Goal: Register for event/course

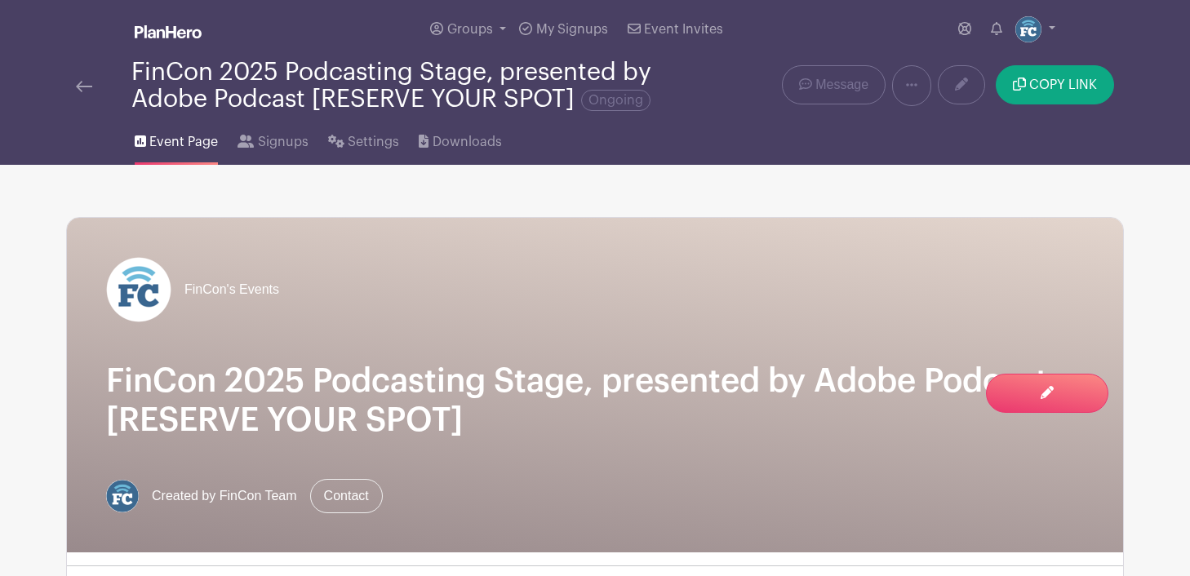
click at [82, 87] on img at bounding box center [84, 86] width 16 height 11
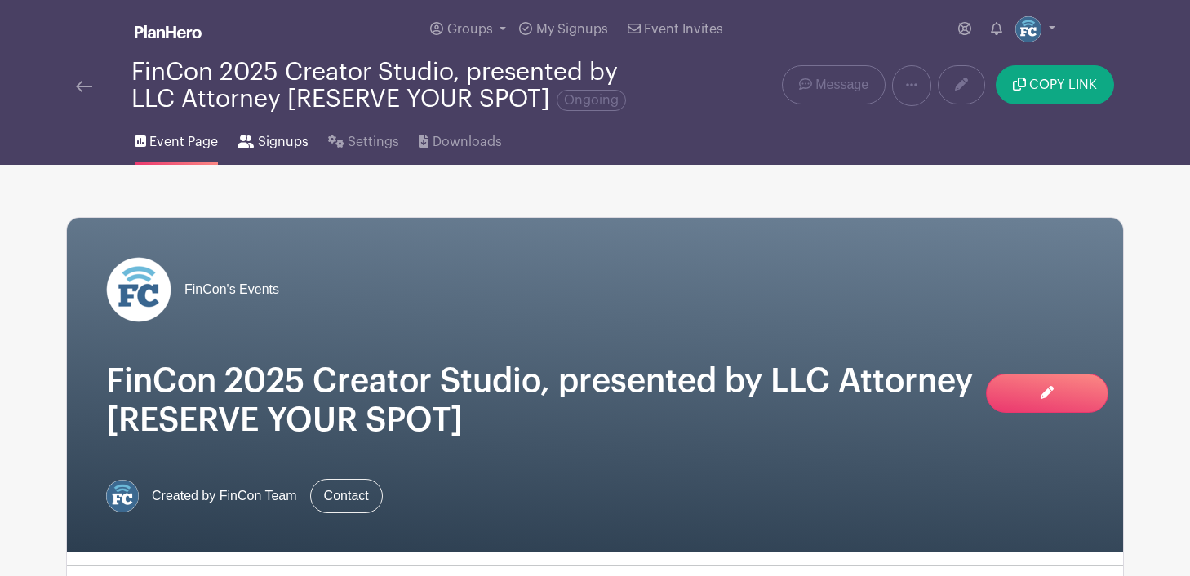
click at [264, 142] on span "Signups" at bounding box center [283, 142] width 51 height 20
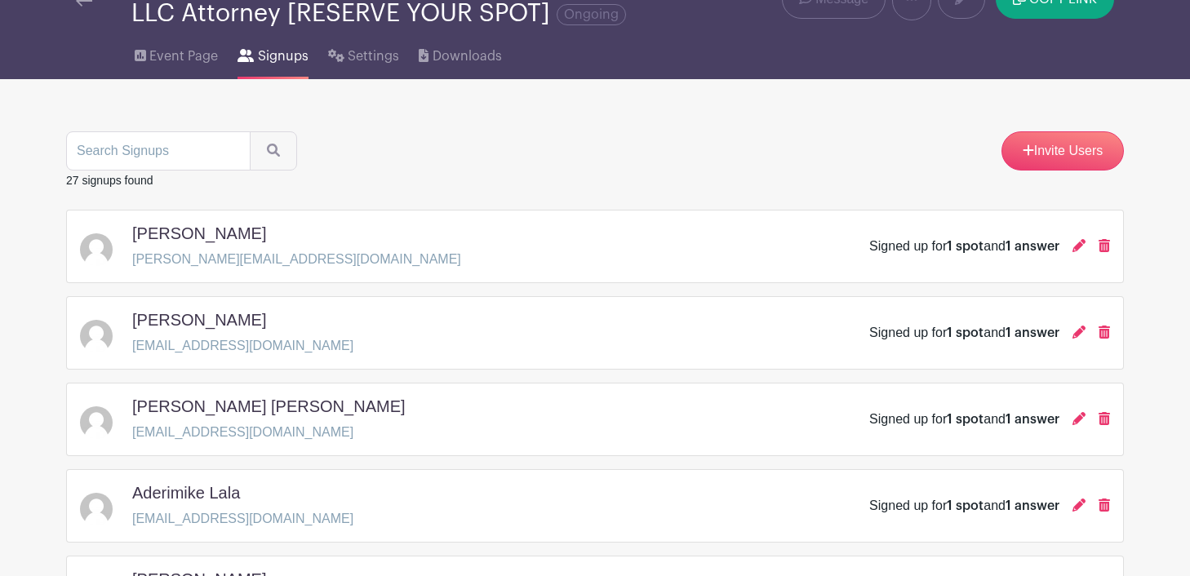
scroll to position [88, 0]
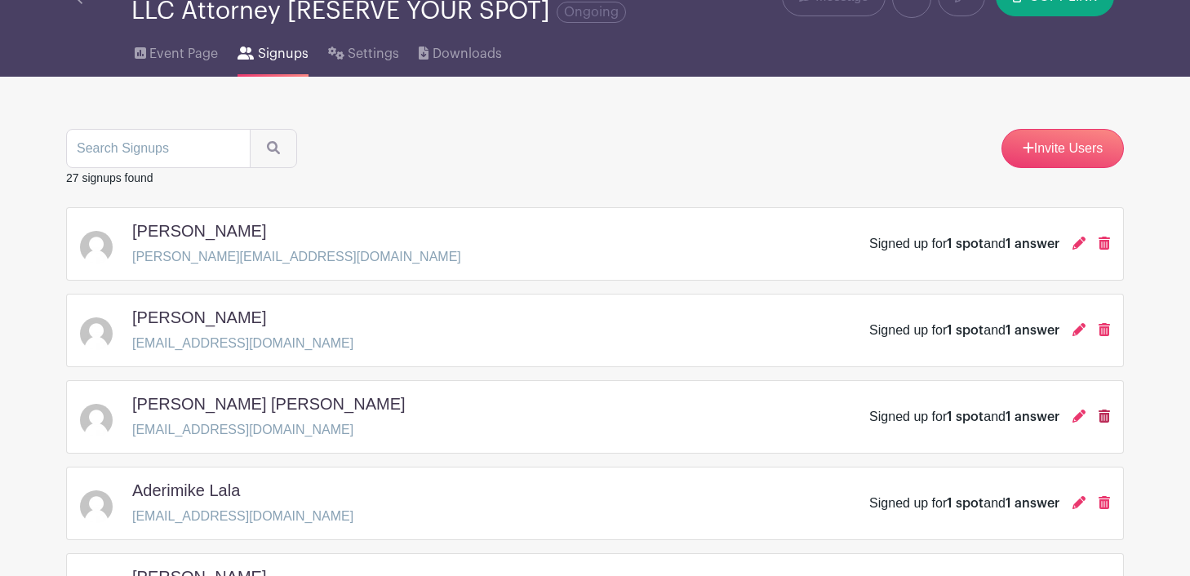
click at [1108, 416] on icon at bounding box center [1104, 416] width 11 height 13
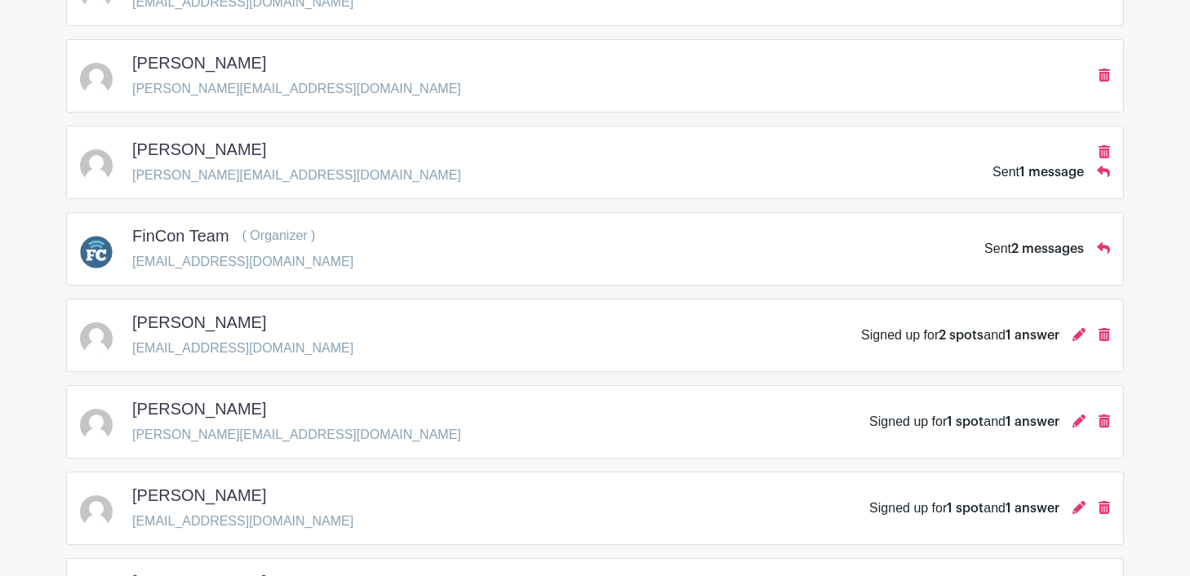
scroll to position [641, 0]
click at [1105, 154] on icon at bounding box center [1104, 152] width 11 height 13
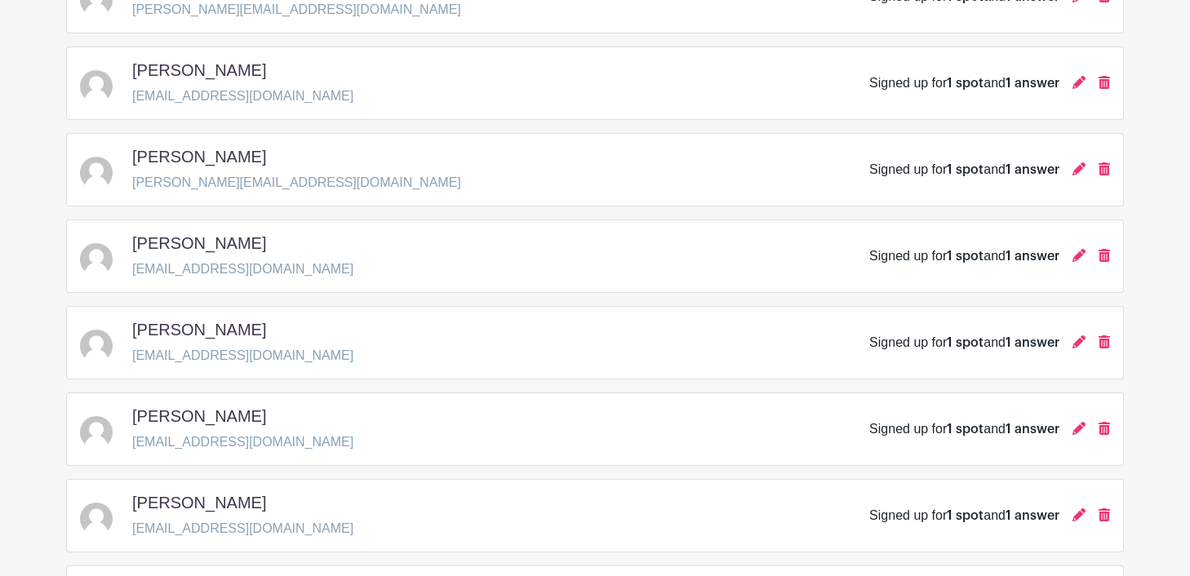
scroll to position [1071, 0]
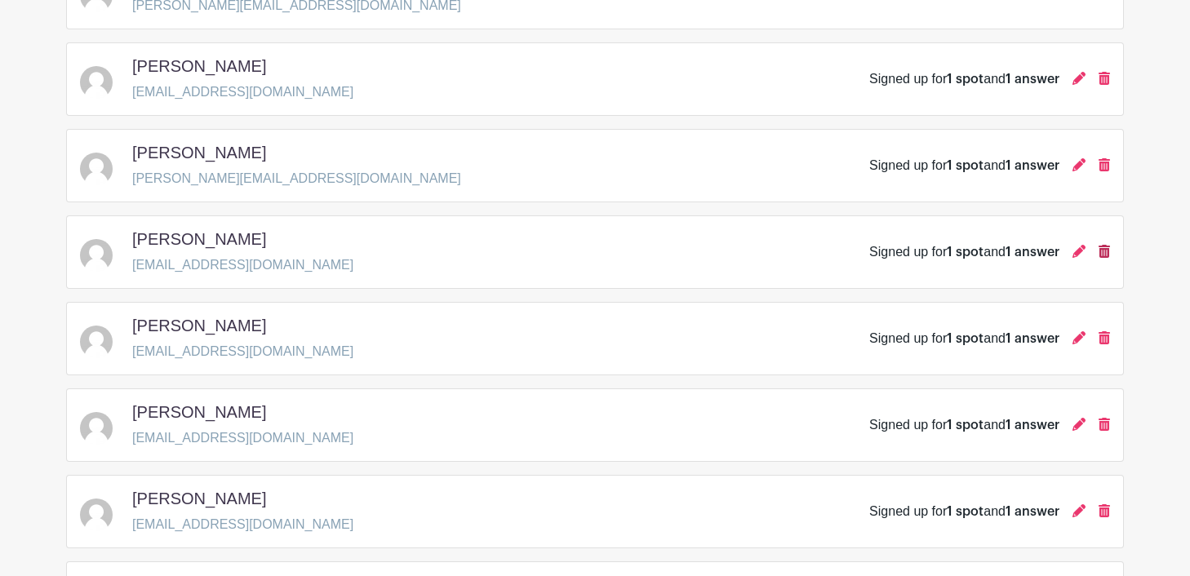
click at [1102, 254] on icon at bounding box center [1104, 251] width 11 height 13
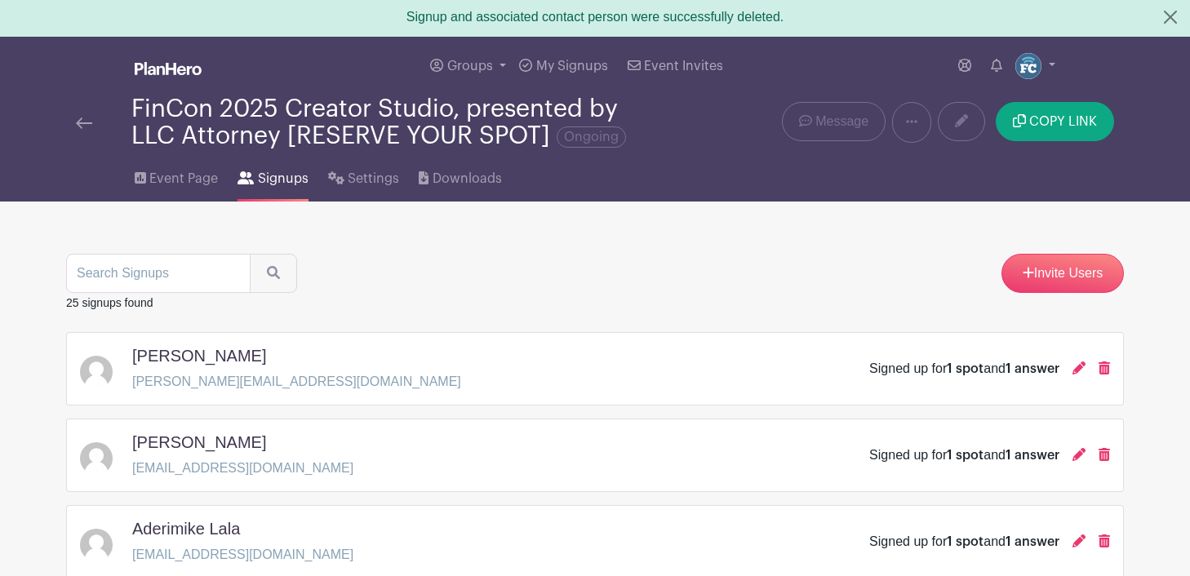
scroll to position [0, 0]
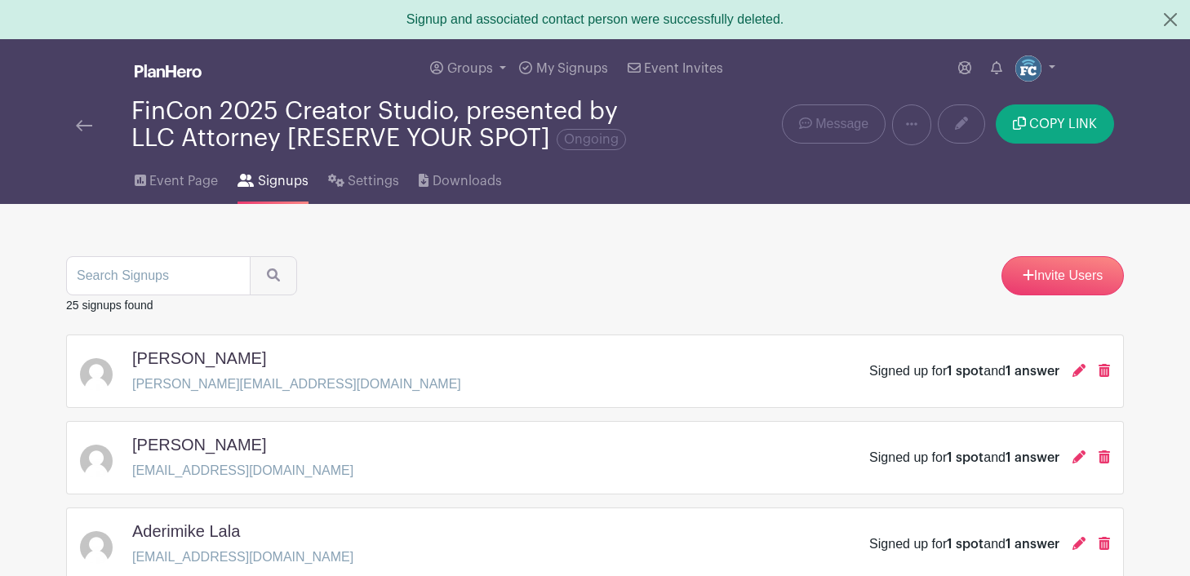
click at [80, 125] on img at bounding box center [84, 125] width 16 height 11
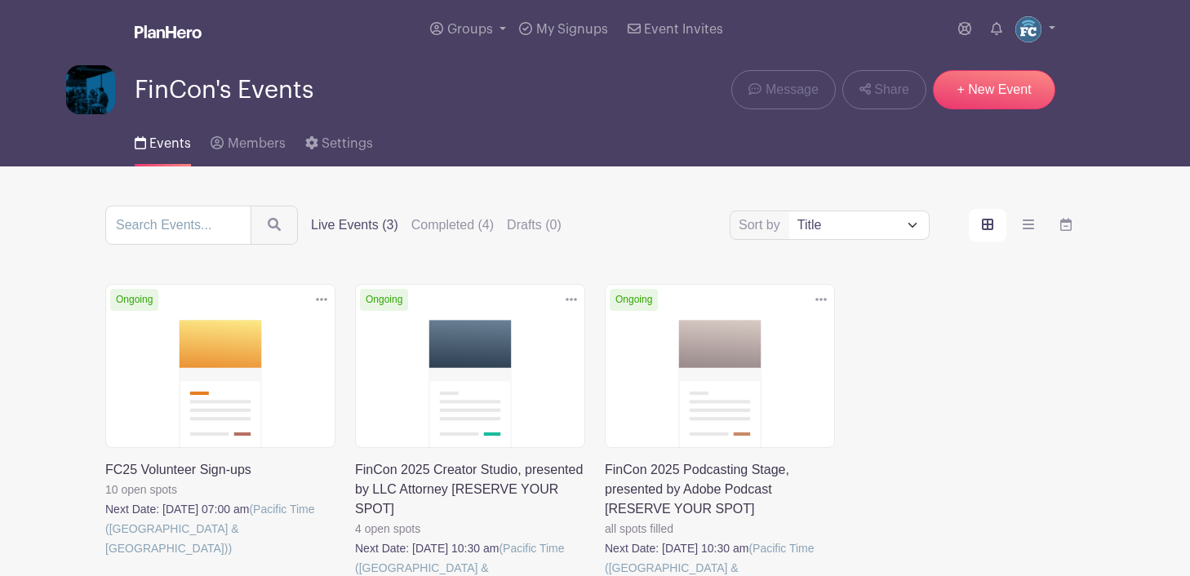
click at [105, 558] on link at bounding box center [105, 558] width 0 height 0
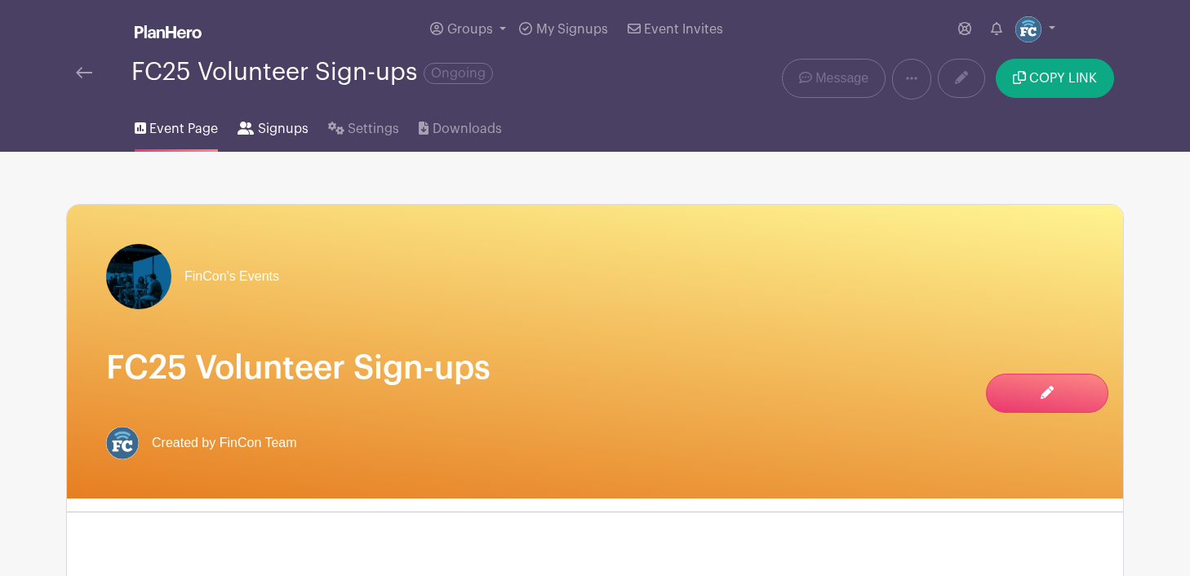
click at [269, 130] on span "Signups" at bounding box center [283, 129] width 51 height 20
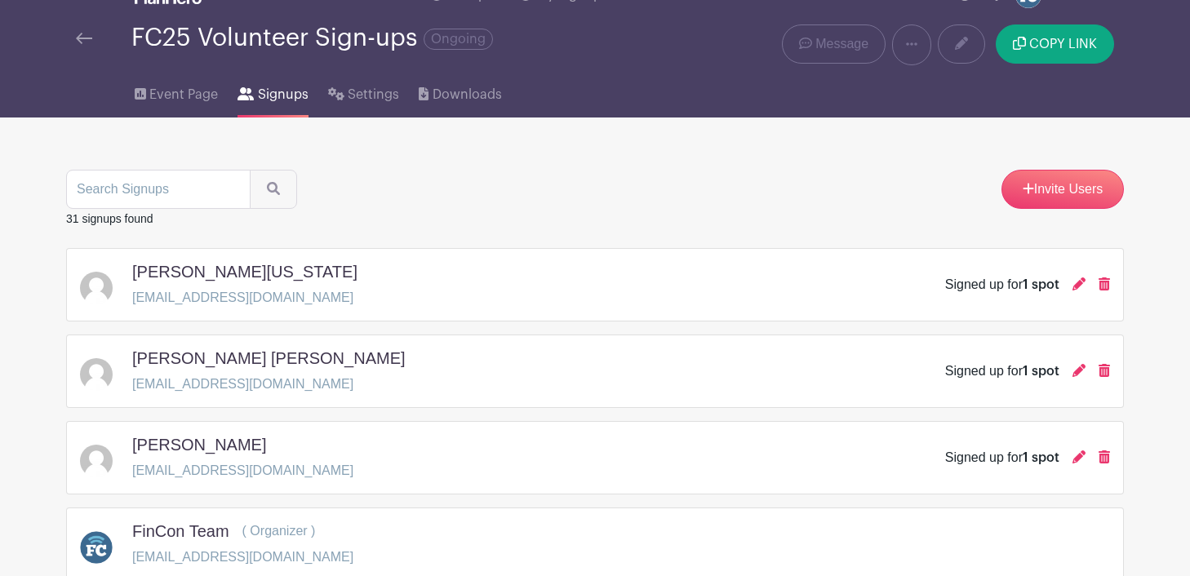
scroll to position [35, 0]
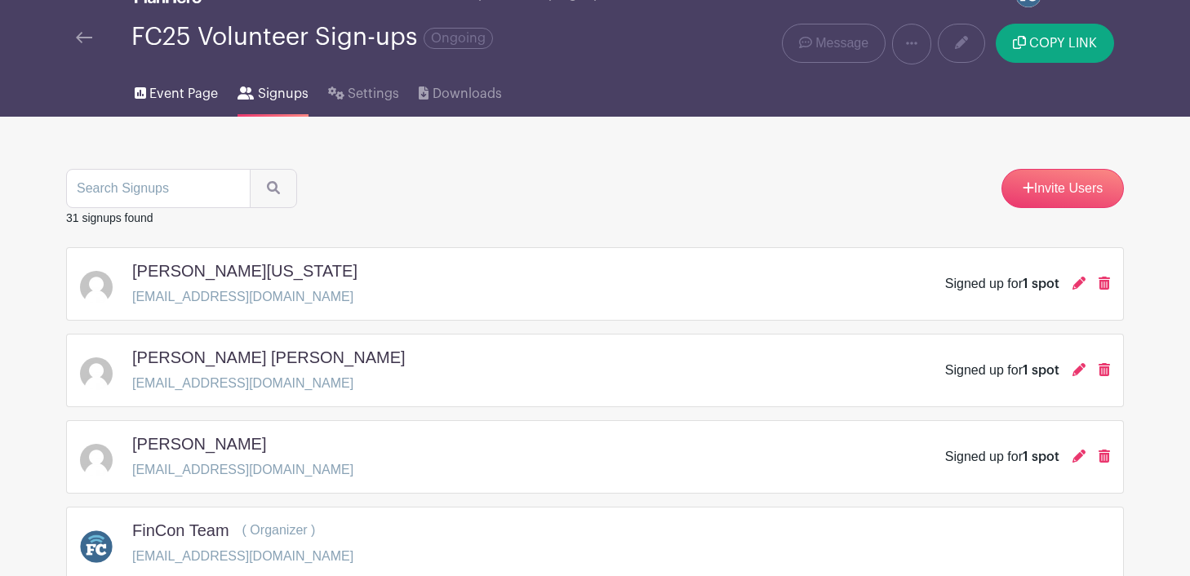
click at [178, 97] on span "Event Page" at bounding box center [183, 94] width 69 height 20
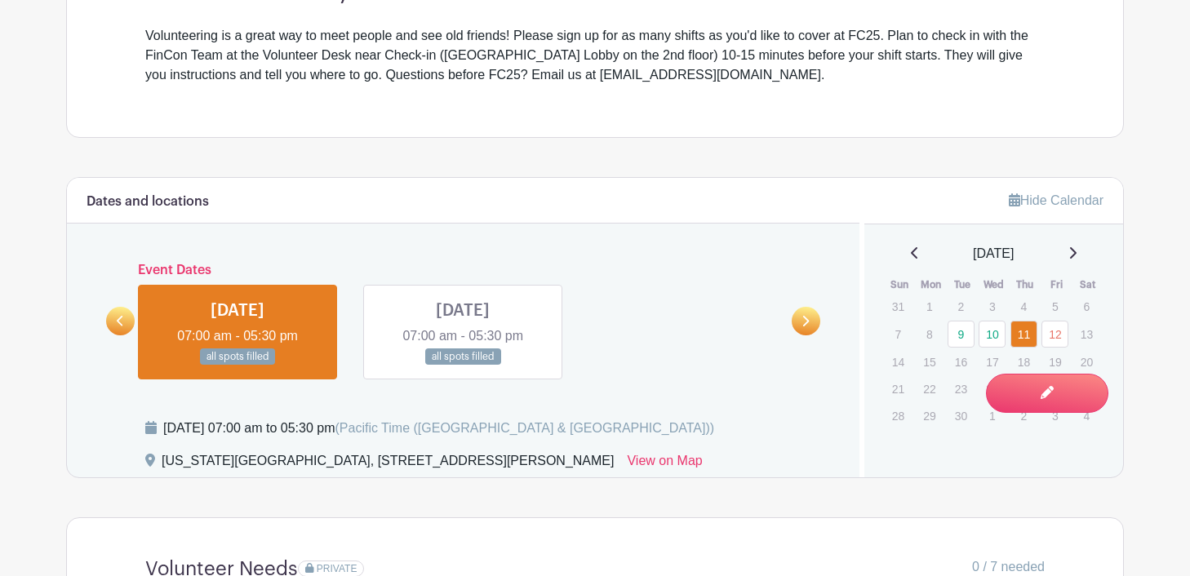
scroll to position [664, 0]
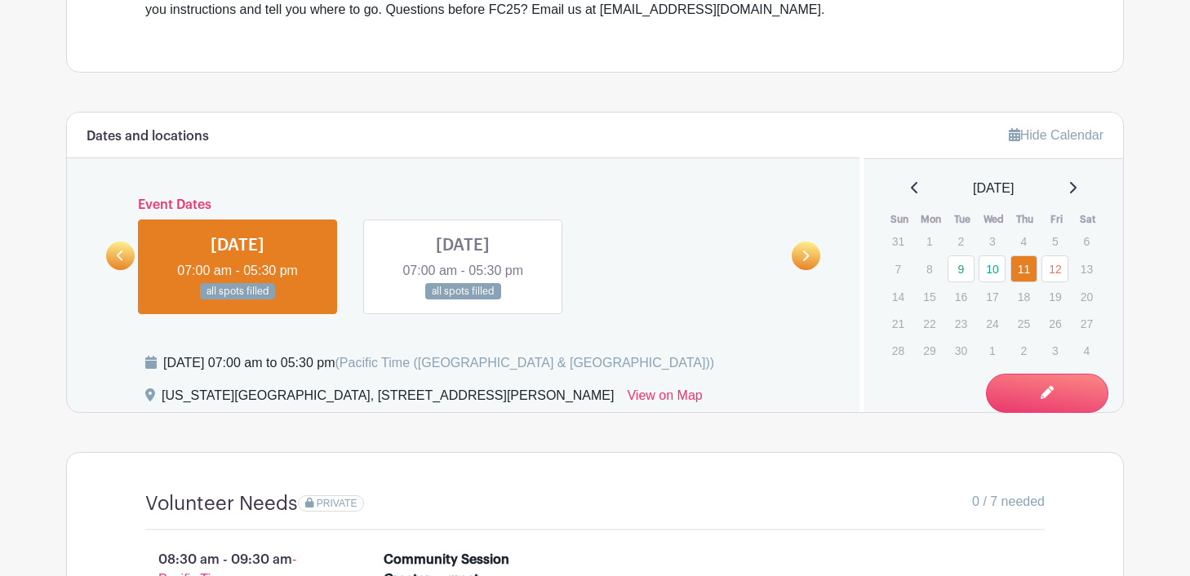
click at [463, 300] on link at bounding box center [463, 300] width 0 height 0
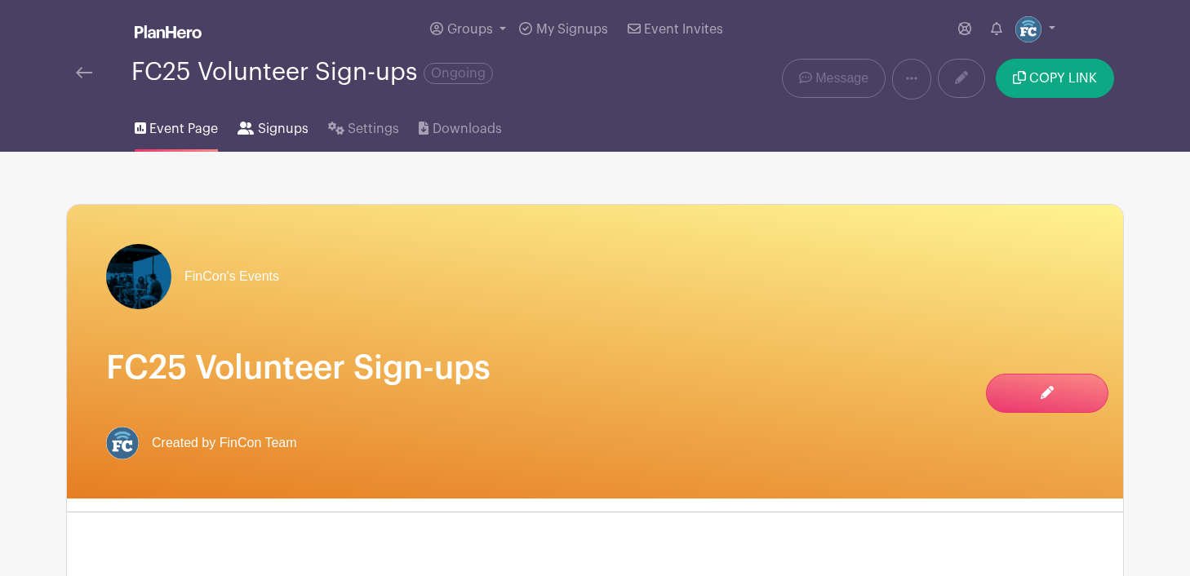
click at [266, 145] on link "Signups" at bounding box center [273, 126] width 70 height 52
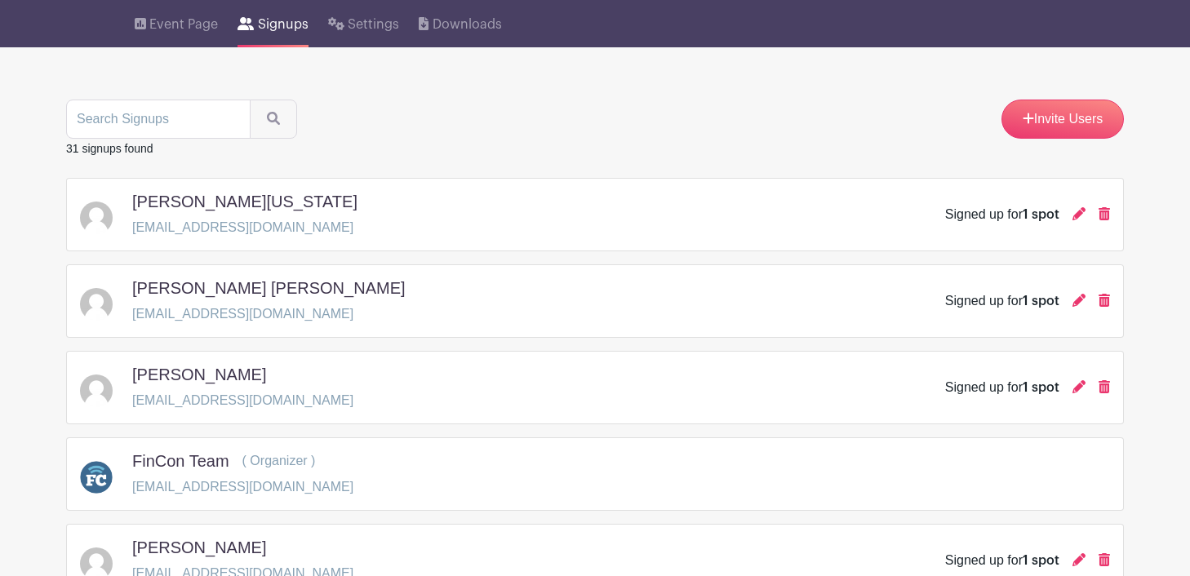
scroll to position [118, 0]
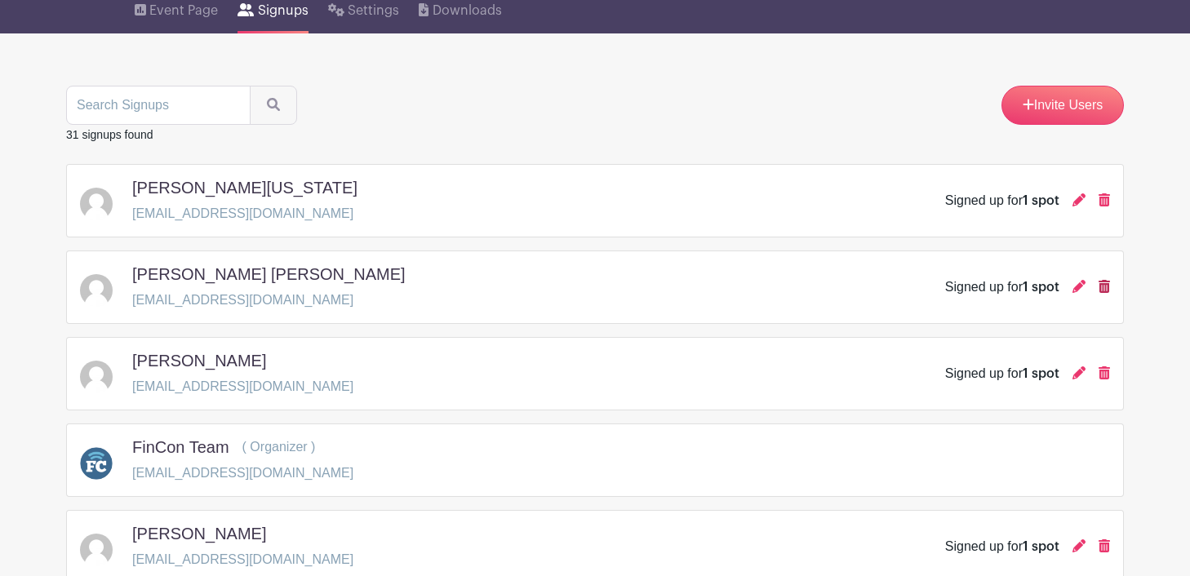
click at [1104, 290] on icon at bounding box center [1104, 286] width 11 height 13
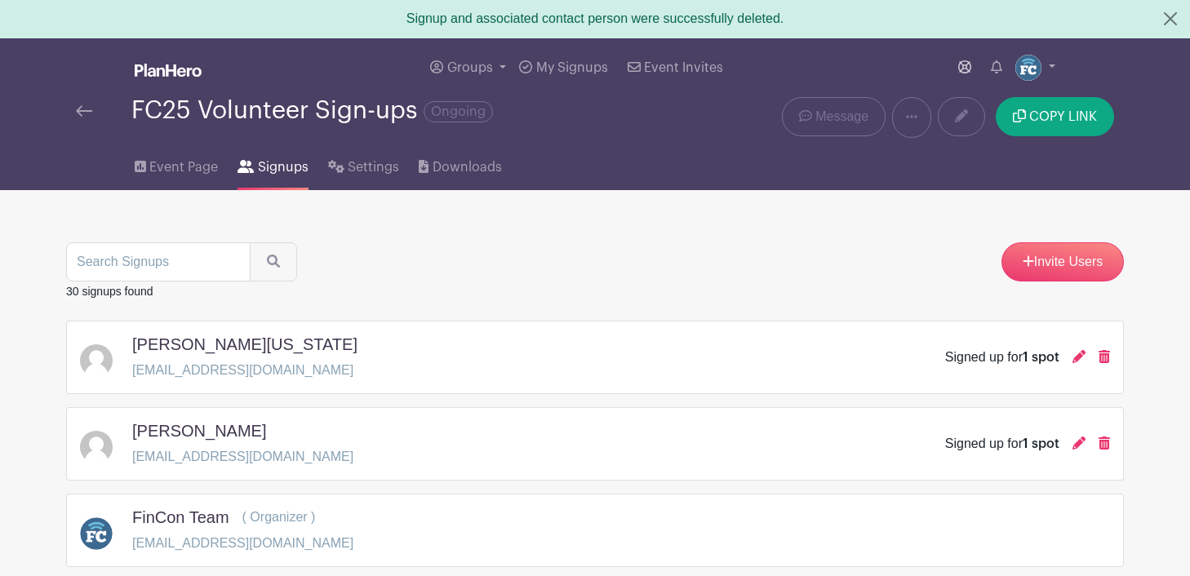
scroll to position [0, 0]
